Goal: Information Seeking & Learning: Learn about a topic

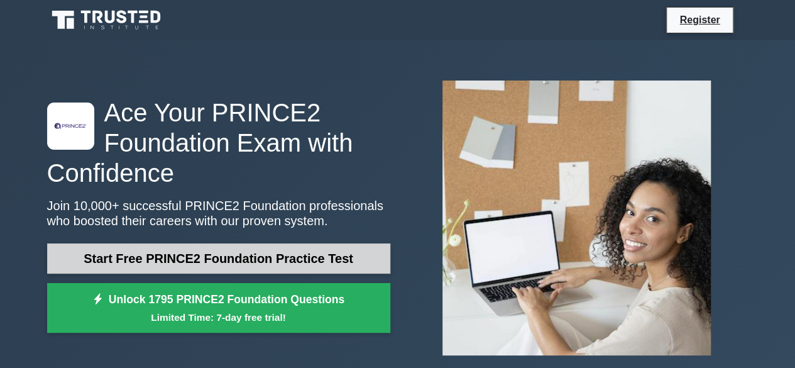
click at [181, 267] on link "Start Free PRINCE2 Foundation Practice Test" at bounding box center [218, 258] width 343 height 30
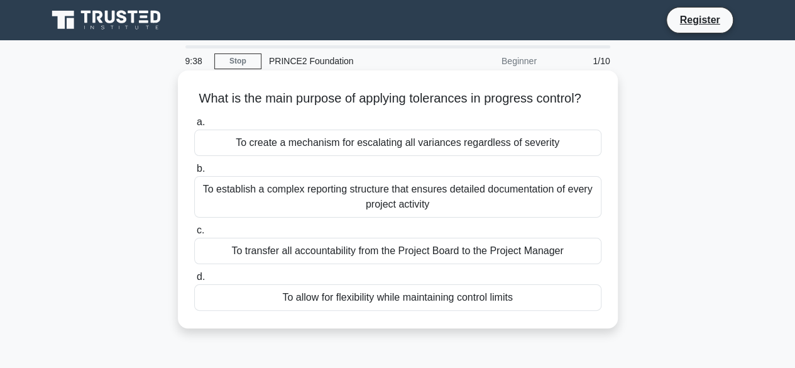
click at [353, 311] on div "To allow for flexibility while maintaining control limits" at bounding box center [397, 297] width 407 height 26
click at [194, 281] on input "d. To allow for flexibility while maintaining control limits" at bounding box center [194, 277] width 0 height 8
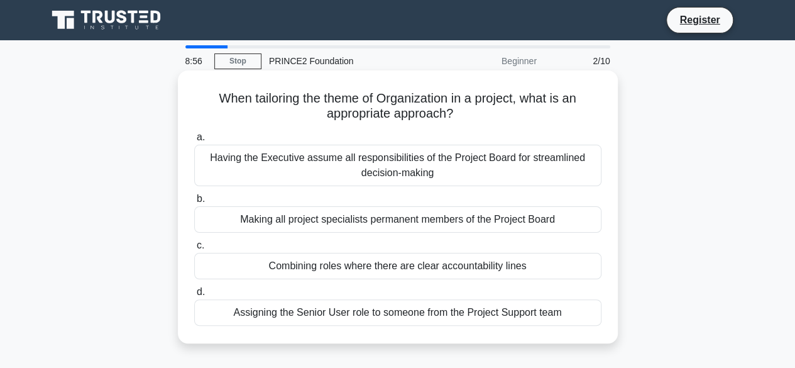
click at [319, 271] on div "Combining roles where there are clear accountability lines" at bounding box center [397, 266] width 407 height 26
click at [194, 250] on input "c. Combining roles where there are clear accountability lines" at bounding box center [194, 245] width 0 height 8
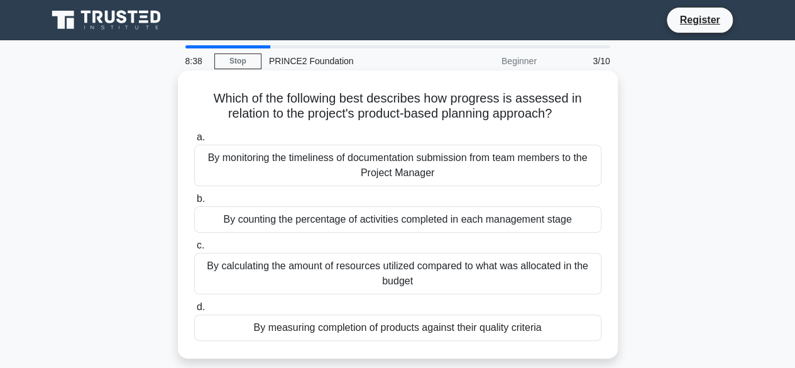
click at [368, 170] on div "By monitoring the timeliness of documentation submission from team members to t…" at bounding box center [397, 166] width 407 height 42
click at [194, 141] on input "a. By monitoring the timeliness of documentation submission from team members t…" at bounding box center [194, 137] width 0 height 8
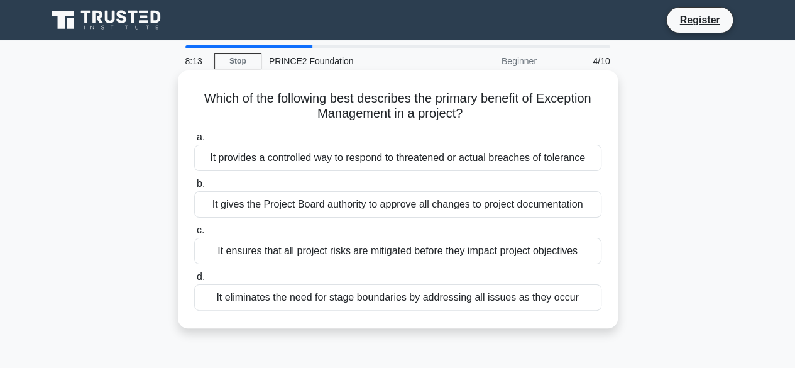
click at [341, 248] on div "It ensures that all project risks are mitigated before they impact project obje…" at bounding box center [397, 251] width 407 height 26
click at [194, 235] on input "c. It ensures that all project risks are mitigated before they impact project o…" at bounding box center [194, 230] width 0 height 8
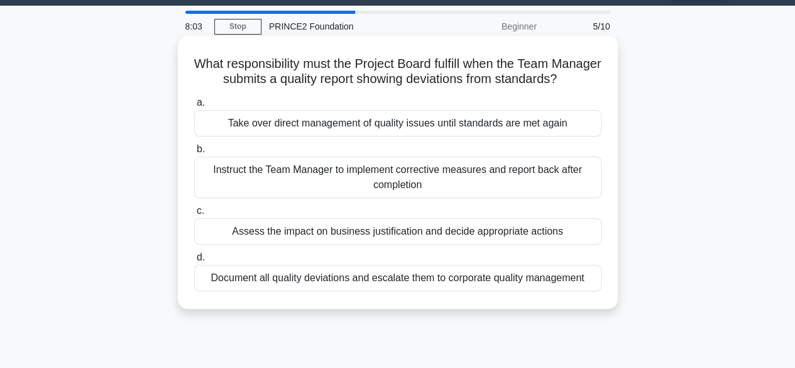
scroll to position [35, 0]
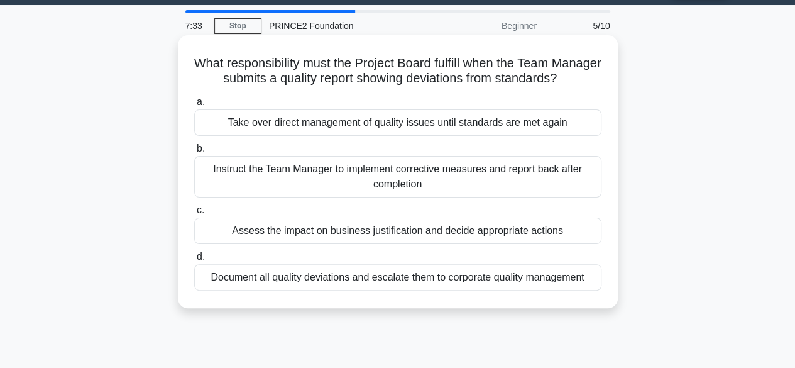
click at [267, 285] on div "Document all quality deviations and escalate them to corporate quality manageme…" at bounding box center [397, 277] width 407 height 26
click at [194, 261] on input "d. Document all quality deviations and escalate them to corporate quality manag…" at bounding box center [194, 257] width 0 height 8
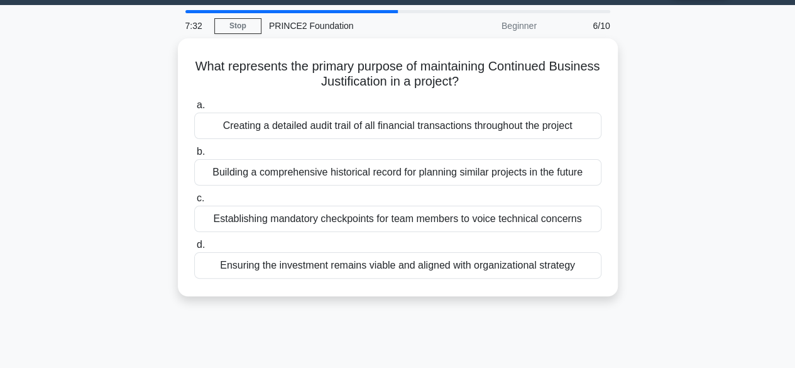
scroll to position [0, 0]
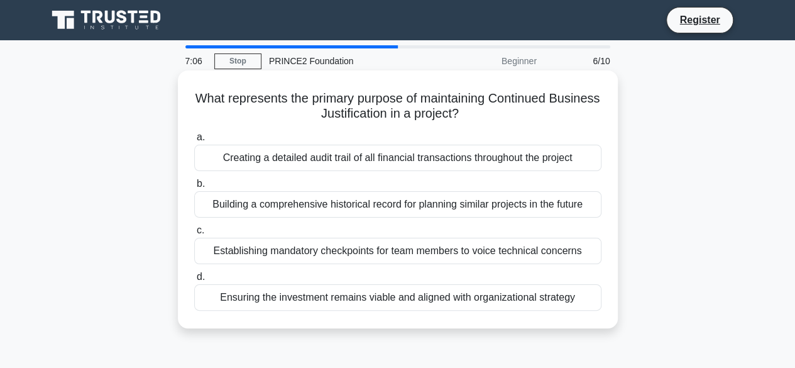
click at [297, 252] on div "Establishing mandatory checkpoints for team members to voice technical concerns" at bounding box center [397, 251] width 407 height 26
click at [194, 235] on input "c. Establishing mandatory checkpoints for team members to voice technical conce…" at bounding box center [194, 230] width 0 height 8
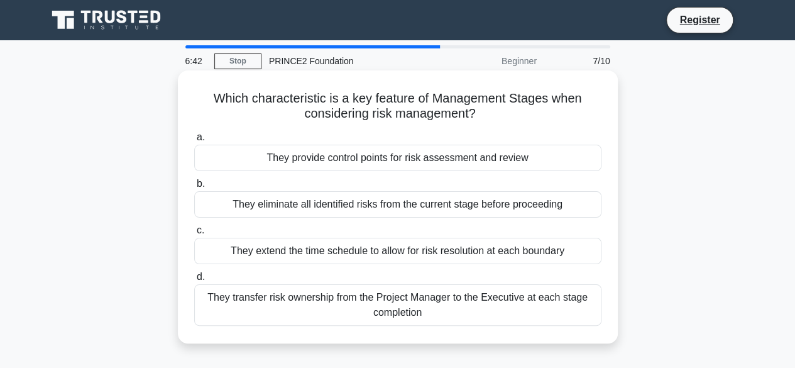
click at [404, 209] on div "They eliminate all identified risks from the current stage before proceeding" at bounding box center [397, 204] width 407 height 26
click at [194, 188] on input "b. They eliminate all identified risks from the current stage before proceeding" at bounding box center [194, 184] width 0 height 8
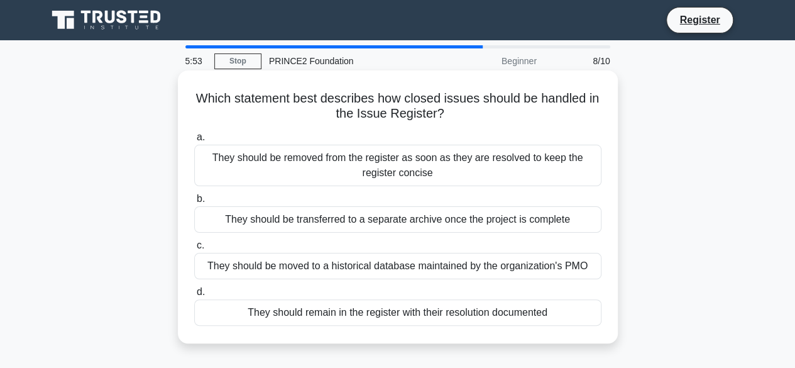
click at [345, 311] on div "They should remain in the register with their resolution documented" at bounding box center [397, 312] width 407 height 26
click at [194, 296] on input "d. They should remain in the register with their resolution documented" at bounding box center [194, 292] width 0 height 8
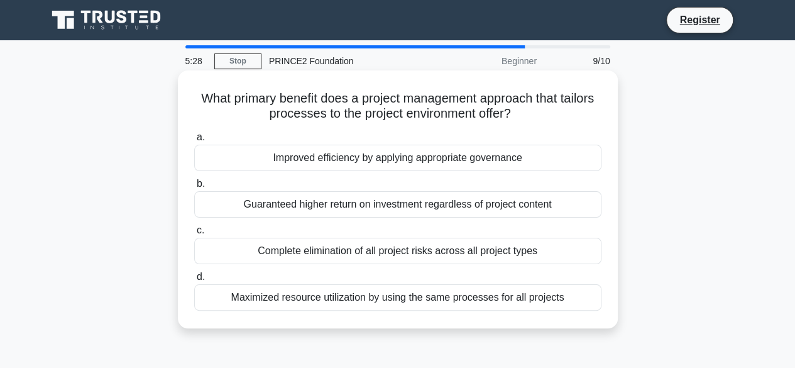
click at [416, 164] on div "Improved efficiency by applying appropriate governance" at bounding box center [397, 158] width 407 height 26
click at [194, 141] on input "a. Improved efficiency by applying appropriate governance" at bounding box center [194, 137] width 0 height 8
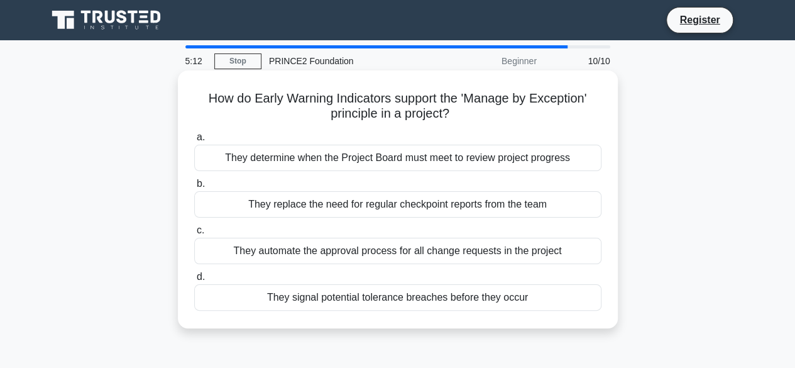
click at [425, 163] on div "They determine when the Project Board must meet to review project progress" at bounding box center [397, 158] width 407 height 26
click at [194, 141] on input "a. They determine when the Project Board must meet to review project progress" at bounding box center [194, 137] width 0 height 8
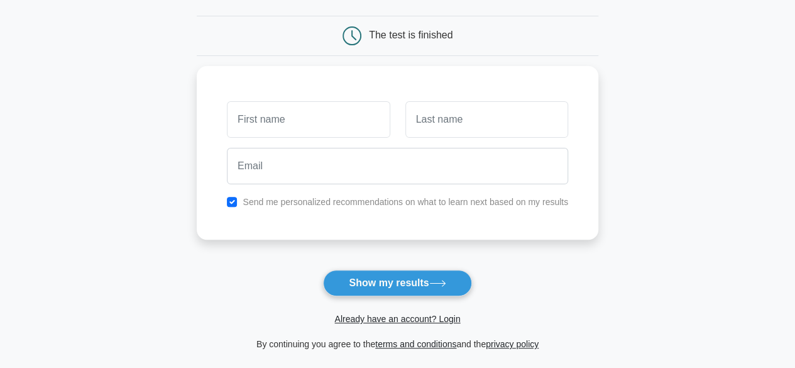
scroll to position [112, 0]
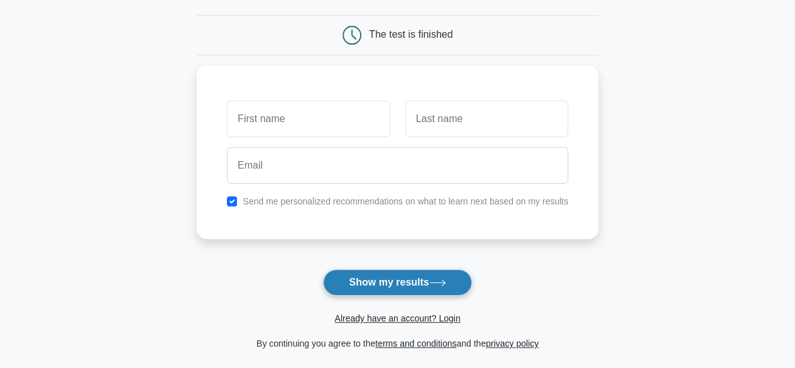
click at [365, 286] on button "Show my results" at bounding box center [397, 282] width 148 height 26
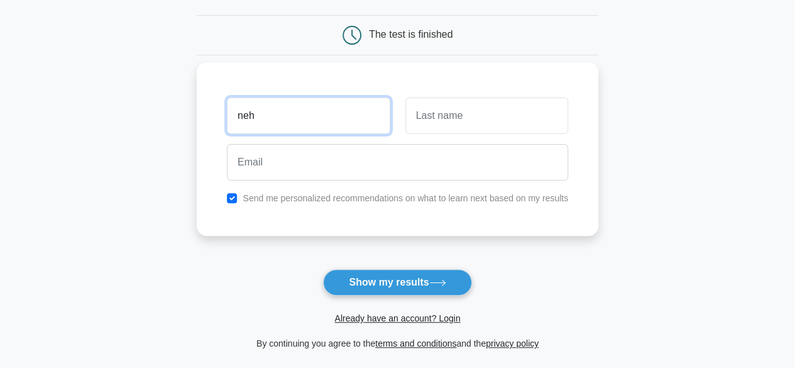
type input "Neha"
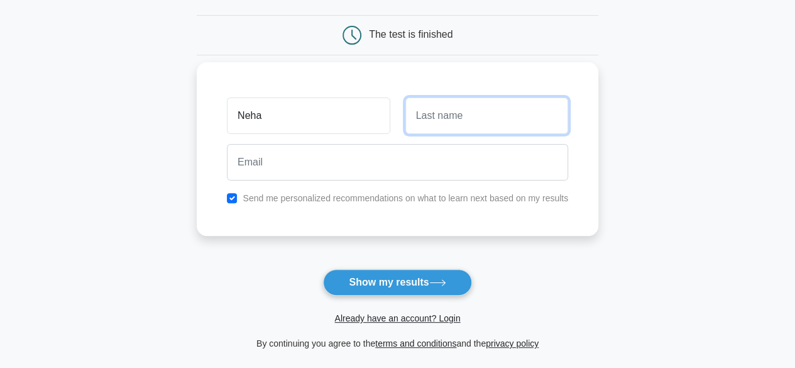
click at [461, 120] on input "text" at bounding box center [487, 115] width 163 height 36
type input "[PERSON_NAME]"
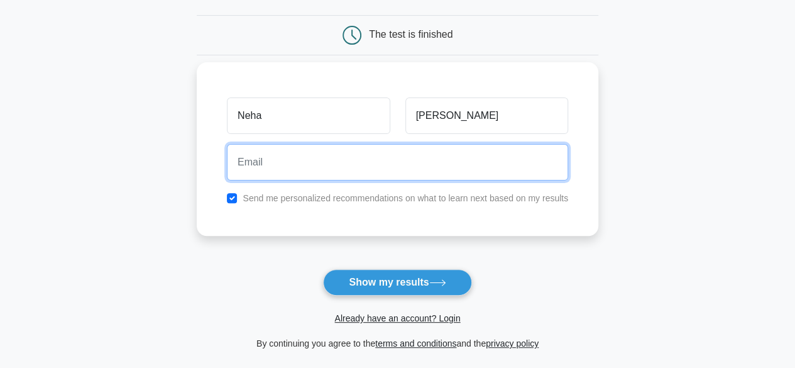
click at [307, 178] on input "email" at bounding box center [397, 162] width 341 height 36
type input "[EMAIL_ADDRESS][DOMAIN_NAME]"
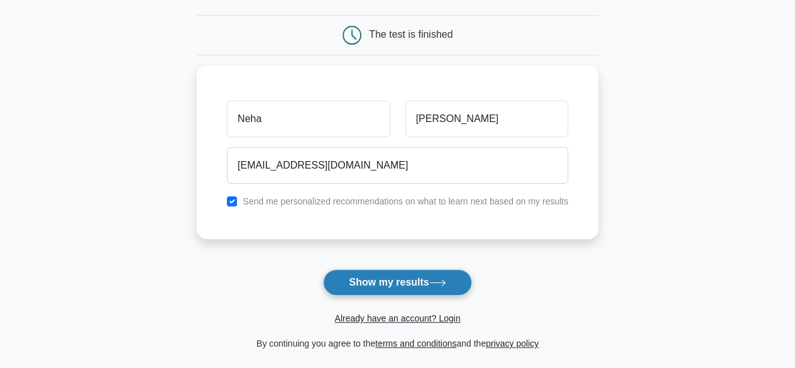
click at [392, 290] on button "Show my results" at bounding box center [397, 282] width 148 height 26
